Goal: Find specific page/section: Find specific page/section

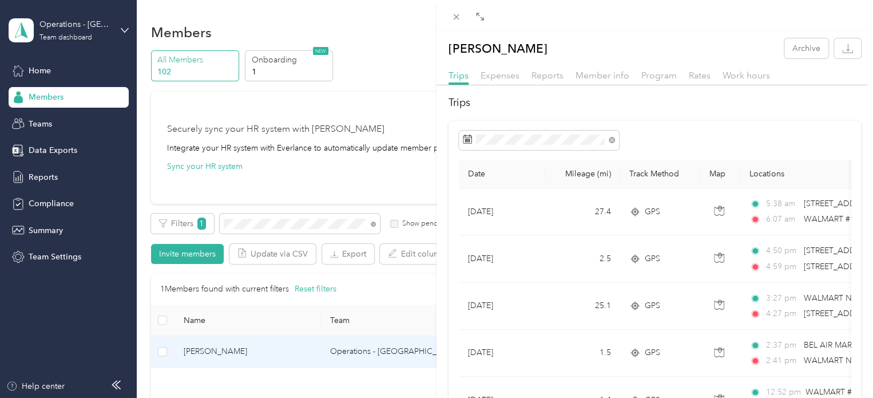
click at [248, 224] on div "[PERSON_NAME] Archive Trips Expenses Reports Member info Program Rates Work hou…" at bounding box center [436, 199] width 873 height 398
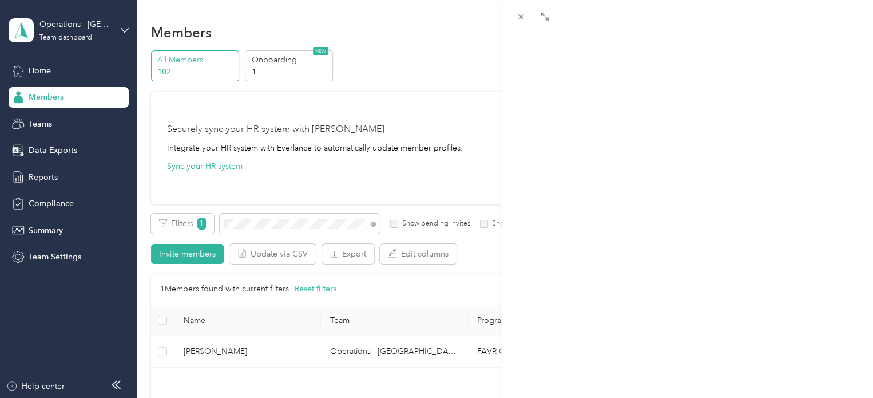
click at [248, 224] on div at bounding box center [436, 199] width 873 height 398
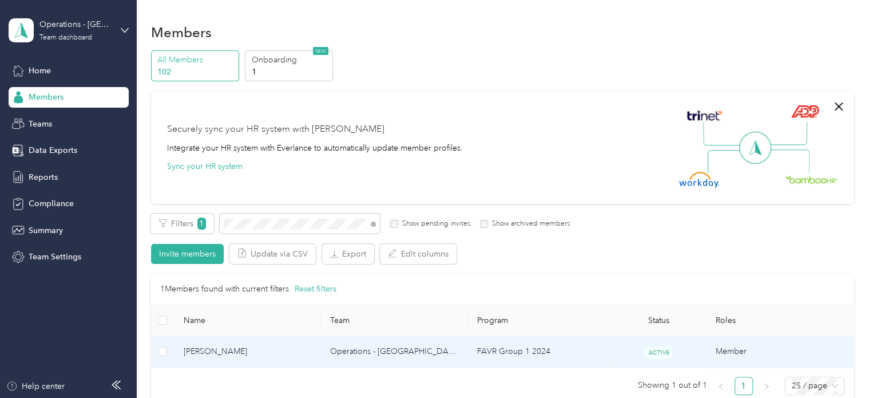
click at [244, 352] on span "[PERSON_NAME]" at bounding box center [248, 351] width 129 height 13
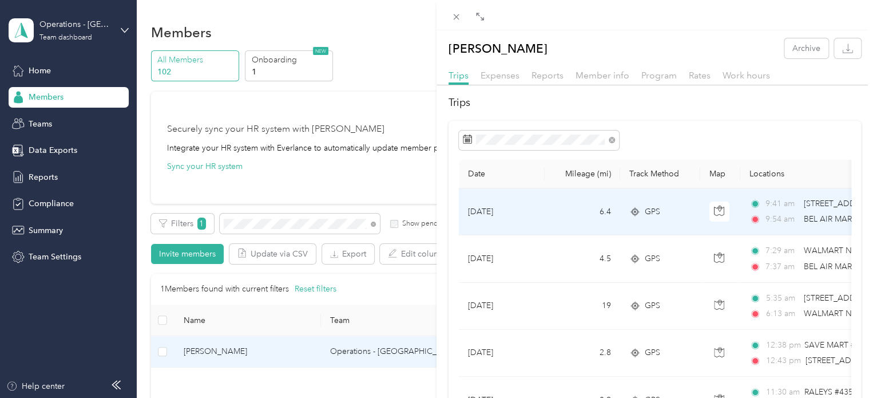
click at [797, 203] on span "9:41 am" at bounding box center [782, 203] width 33 height 13
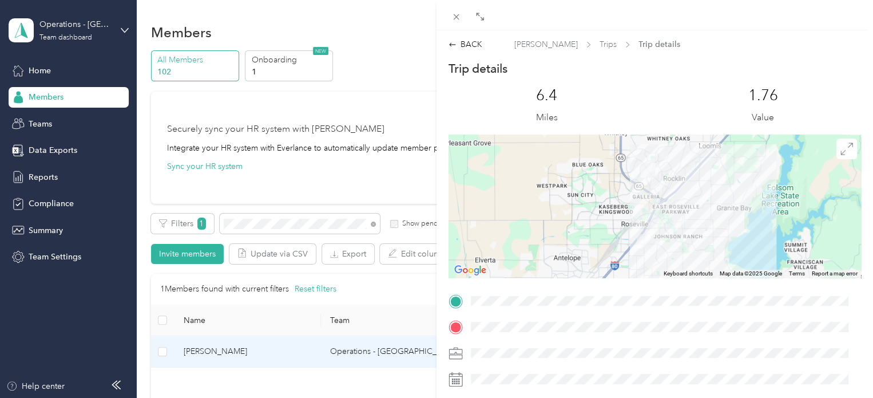
click at [231, 226] on div "BACK [PERSON_NAME] Trips Trip details Trip details This trip cannot be edited b…" at bounding box center [436, 199] width 873 height 398
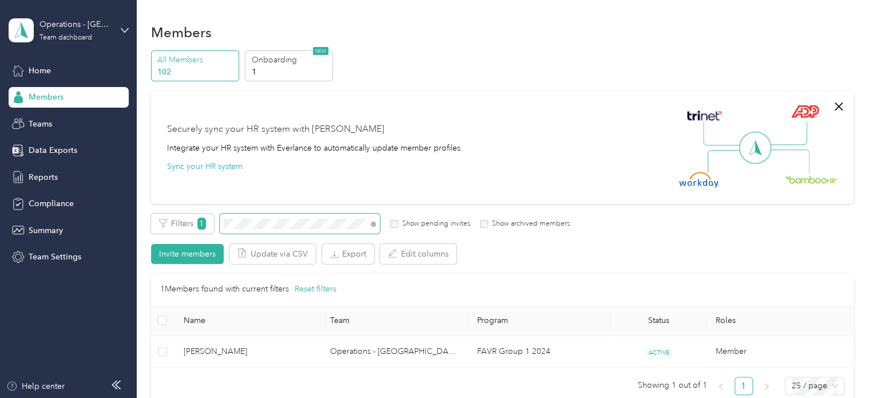
click at [238, 231] on span at bounding box center [300, 223] width 160 height 20
click at [246, 217] on span at bounding box center [300, 223] width 160 height 20
click at [246, 228] on span at bounding box center [300, 223] width 160 height 20
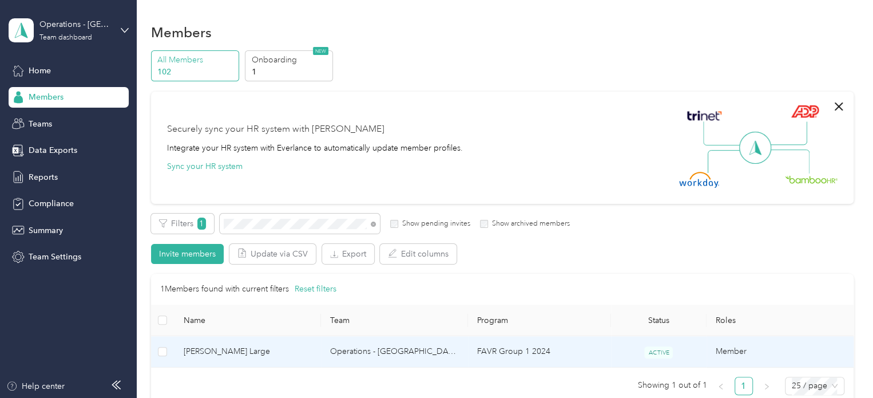
click at [239, 349] on span "[PERSON_NAME] Large" at bounding box center [248, 351] width 129 height 13
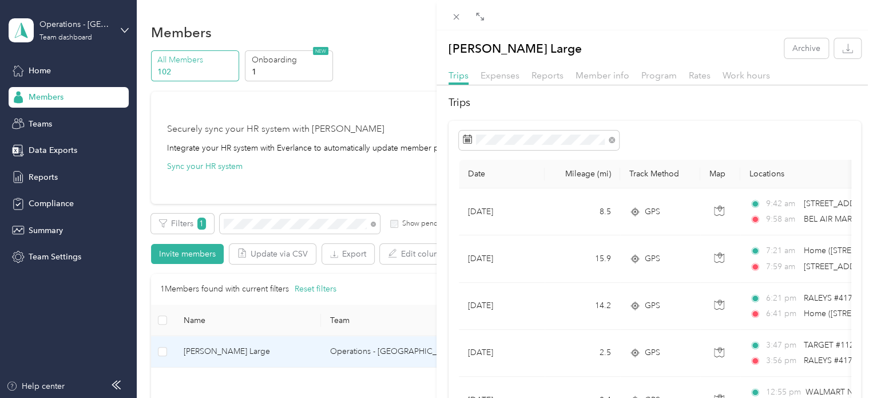
click at [265, 223] on div "[PERSON_NAME] Large Archive Trips Expenses Reports Member info Program Rates Wo…" at bounding box center [436, 199] width 873 height 398
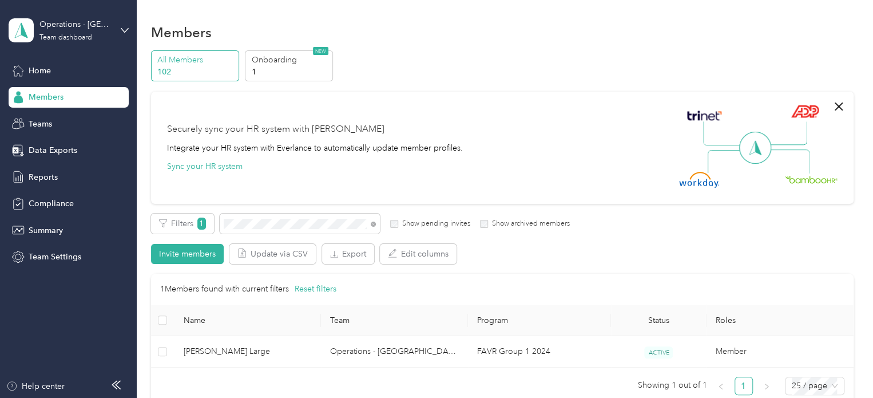
click at [265, 223] on div at bounding box center [436, 199] width 873 height 398
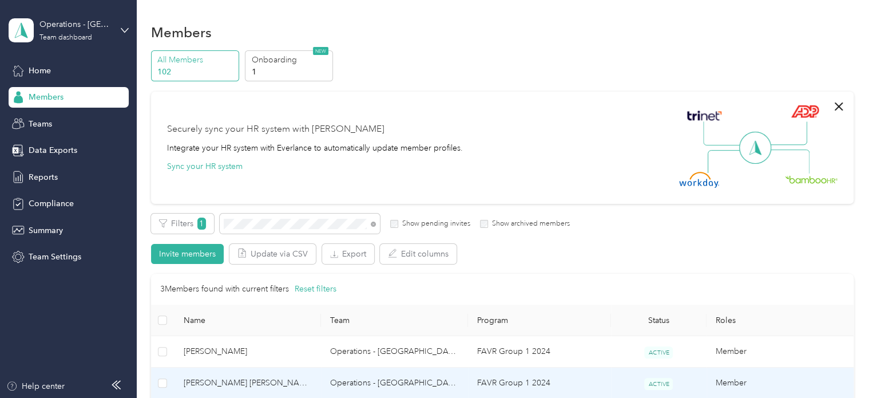
click at [203, 386] on span "[PERSON_NAME] [PERSON_NAME]" at bounding box center [248, 383] width 129 height 13
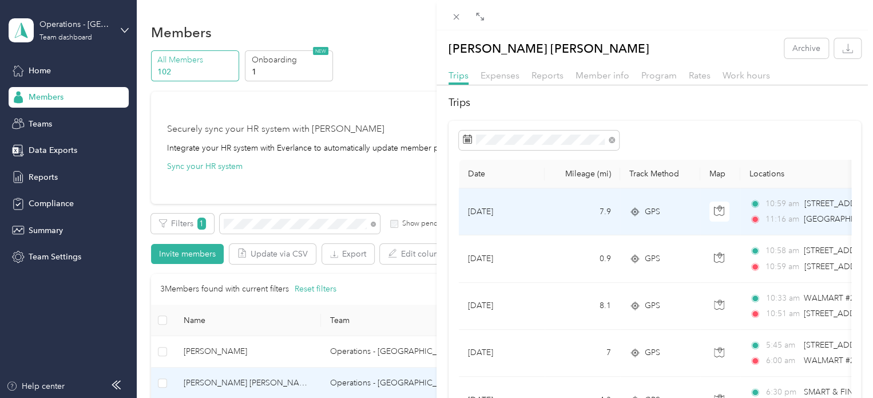
click at [781, 210] on span "10:59 am" at bounding box center [783, 203] width 34 height 13
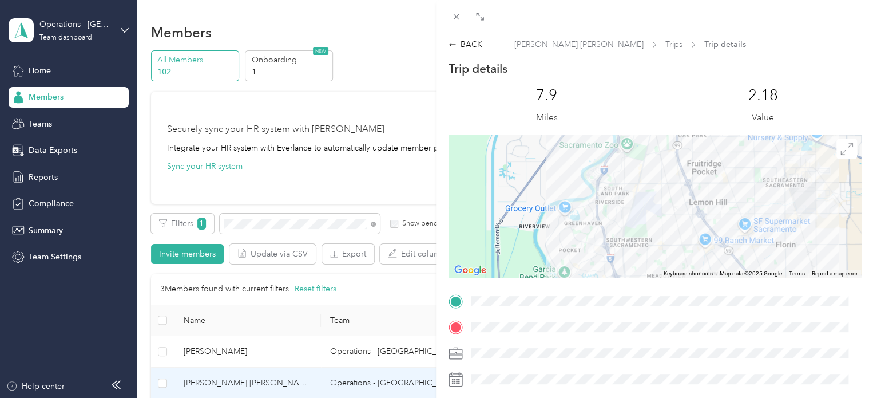
click at [591, 254] on div at bounding box center [655, 206] width 413 height 143
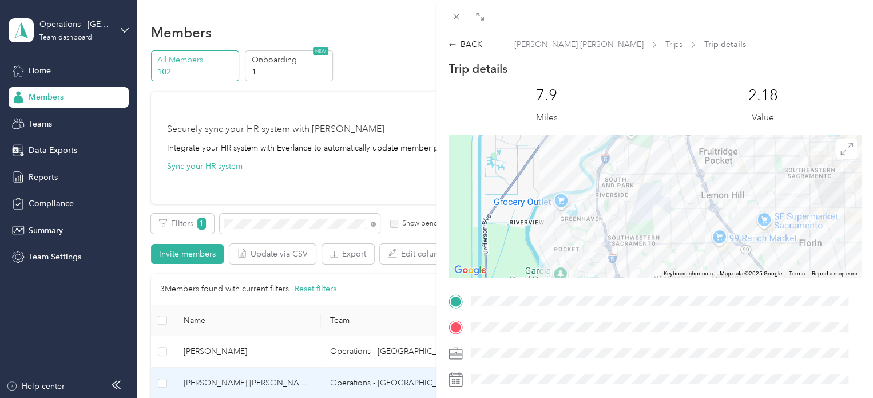
click at [591, 254] on div at bounding box center [655, 206] width 413 height 143
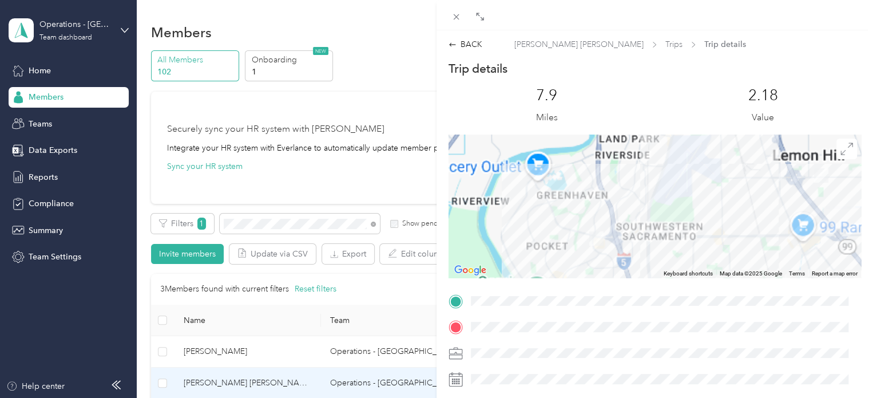
click at [591, 254] on div at bounding box center [655, 206] width 413 height 143
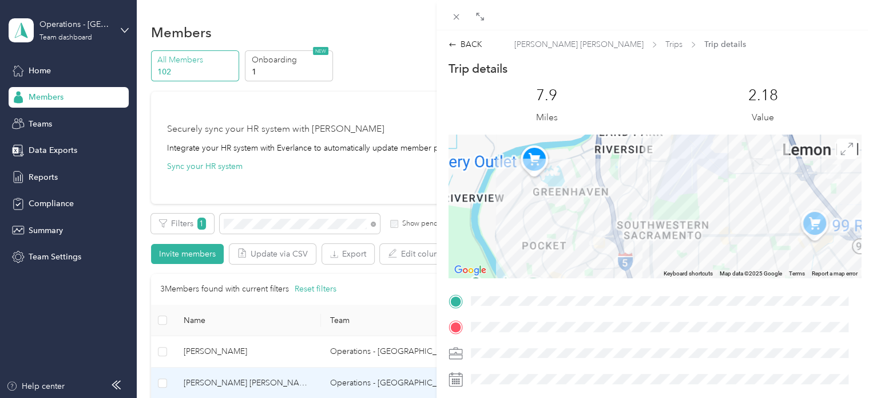
click at [591, 254] on div at bounding box center [655, 206] width 413 height 143
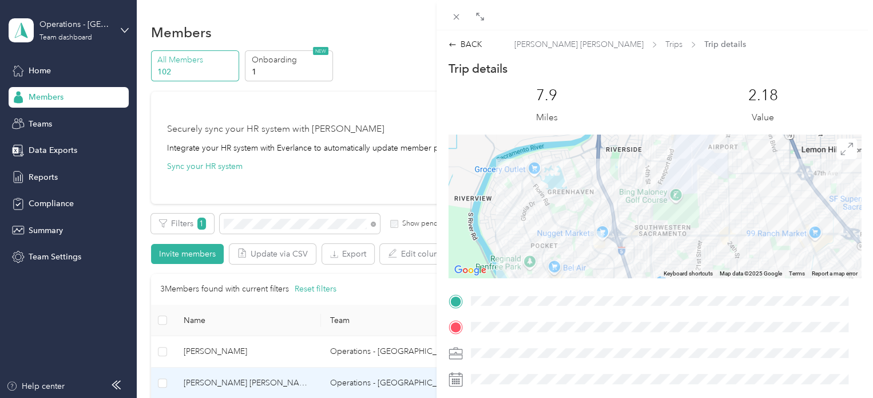
click at [570, 252] on div at bounding box center [655, 206] width 413 height 143
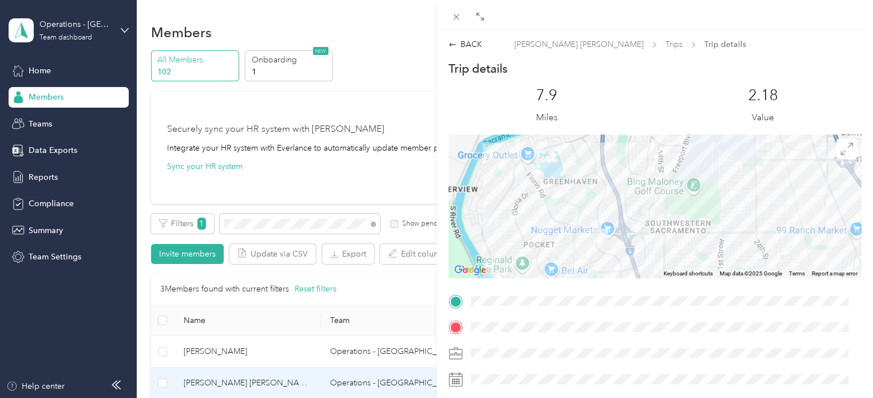
click at [570, 252] on div at bounding box center [655, 206] width 413 height 143
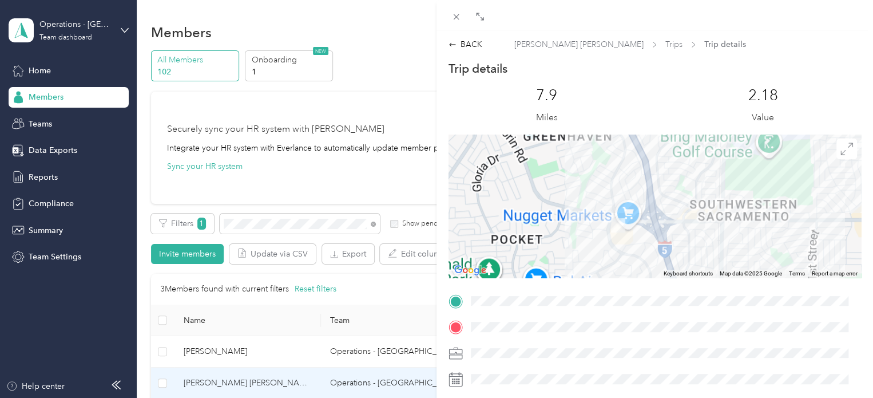
click at [570, 252] on div at bounding box center [655, 206] width 413 height 143
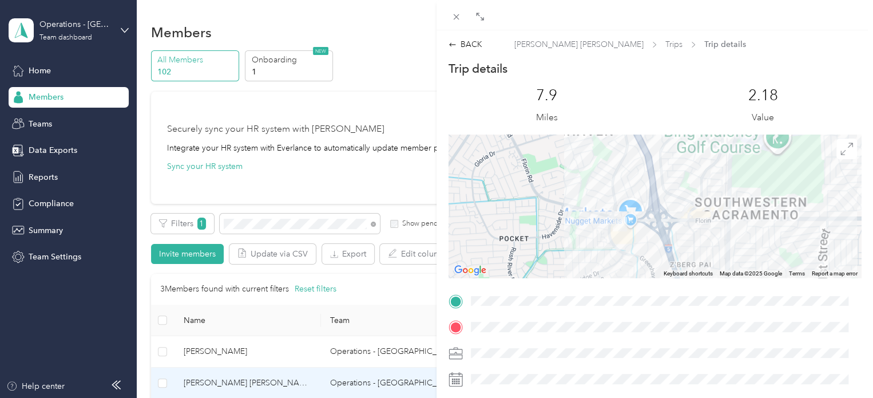
click at [570, 252] on div at bounding box center [655, 206] width 413 height 143
click at [584, 235] on div at bounding box center [655, 206] width 413 height 143
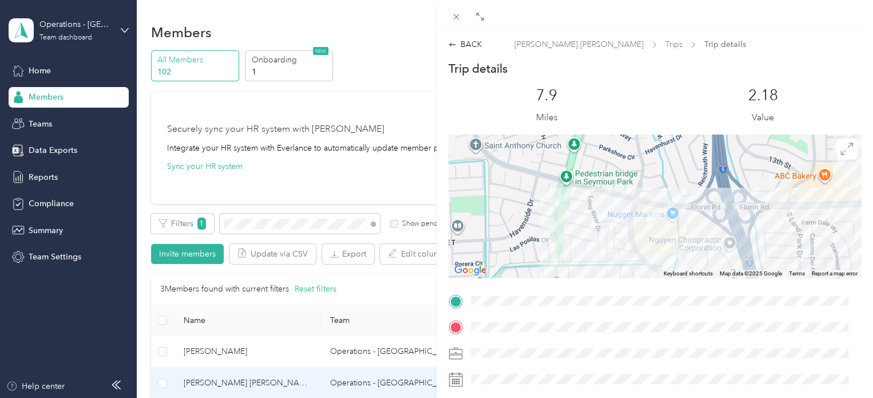
click at [241, 219] on div "BACK [PERSON_NAME] [PERSON_NAME] Trips Trip details Trip details This trip cann…" at bounding box center [436, 199] width 873 height 398
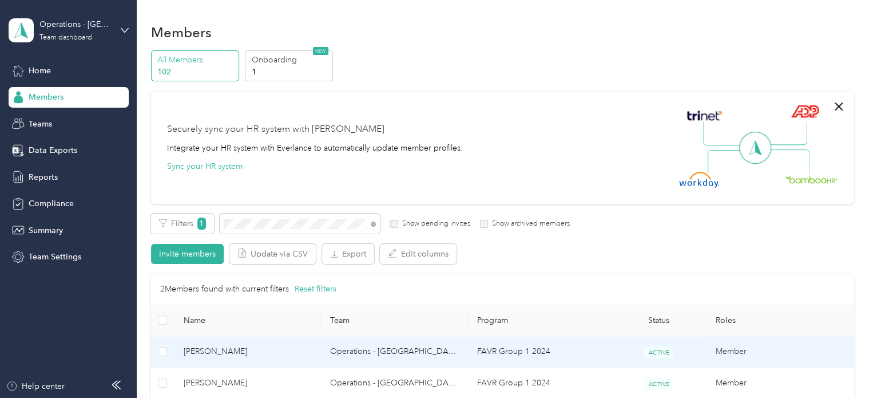
click at [238, 347] on span "[PERSON_NAME]" at bounding box center [248, 351] width 129 height 13
